Goal: Information Seeking & Learning: Learn about a topic

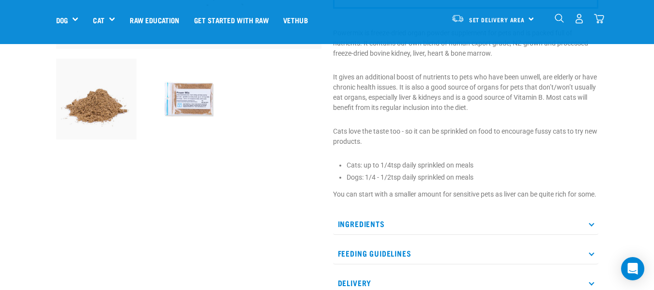
scroll to position [291, 0]
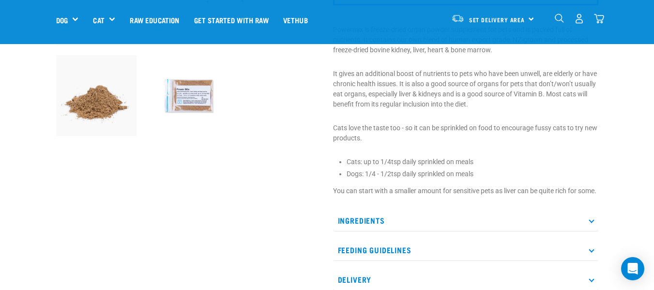
click at [344, 232] on p "Ingredients" at bounding box center [465, 221] width 265 height 22
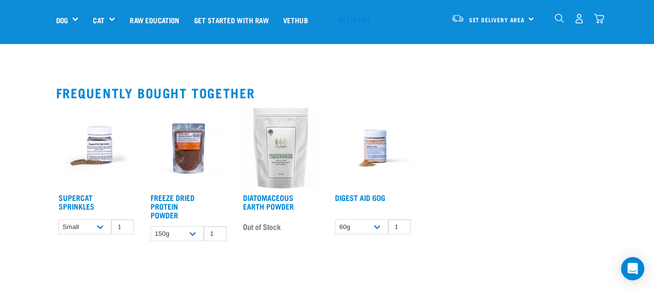
scroll to position [630, 0]
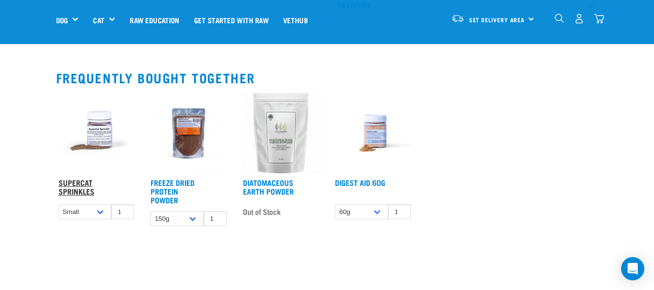
click at [77, 193] on link "Supercat Sprinkles" at bounding box center [77, 186] width 36 height 13
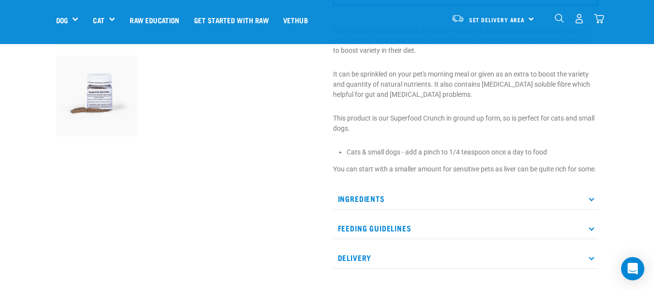
scroll to position [291, 0]
click at [337, 209] on p "Ingredients" at bounding box center [465, 198] width 265 height 22
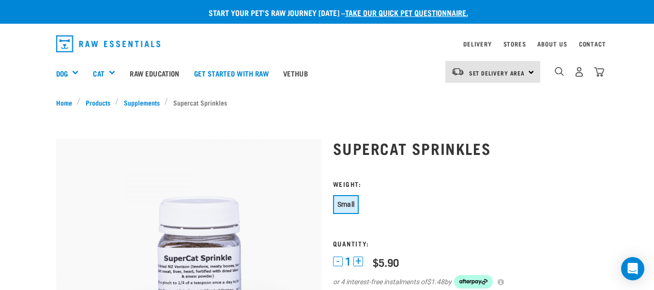
scroll to position [0, 0]
